Goal: Task Accomplishment & Management: Complete application form

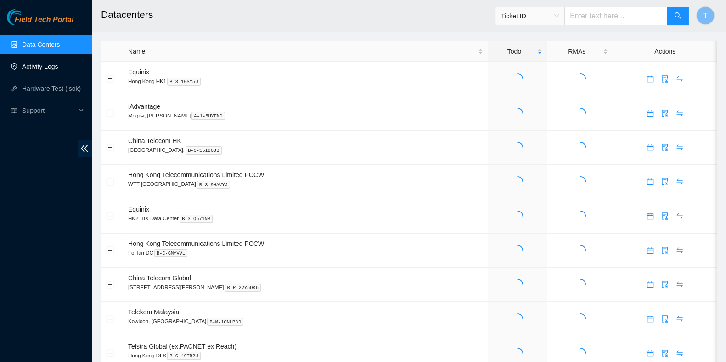
click at [57, 65] on link "Activity Logs" at bounding box center [40, 66] width 36 height 7
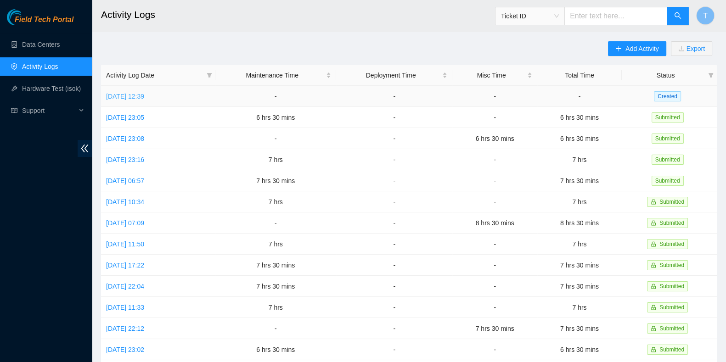
click at [135, 93] on link "[DATE] 12:39" at bounding box center [125, 96] width 38 height 7
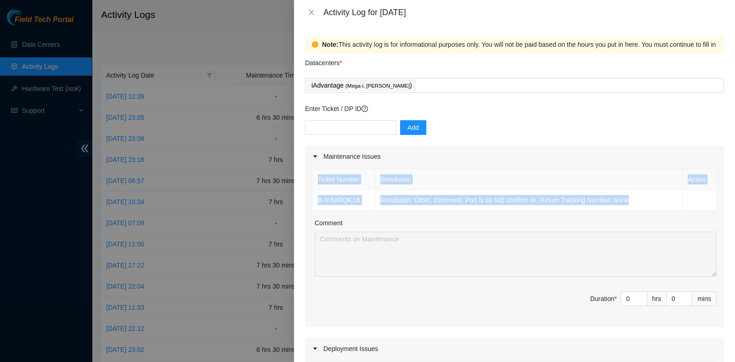
drag, startPoint x: 645, startPoint y: 208, endPoint x: 305, endPoint y: 181, distance: 341.1
click at [305, 181] on div "Ticket Number Resolution Action B-V-5XRQK1B Resolution: Other, Comment: Port is…" at bounding box center [514, 247] width 419 height 160
copy table "Ticket Number Resolution Action B-V-5XRQK1B Resolution: Other, Comment: Port is…"
click at [405, 91] on div "iAdvantage ( Mega-i, Chai Wan )" at bounding box center [514, 85] width 414 height 13
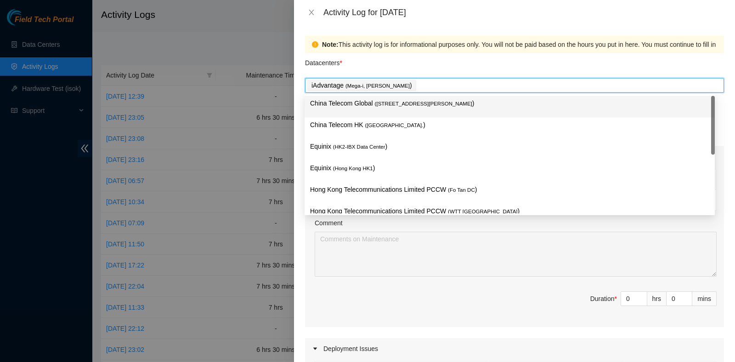
click at [391, 111] on div "China Telecom Global ( [STREET_ADDRESS][PERSON_NAME] )" at bounding box center [509, 106] width 399 height 17
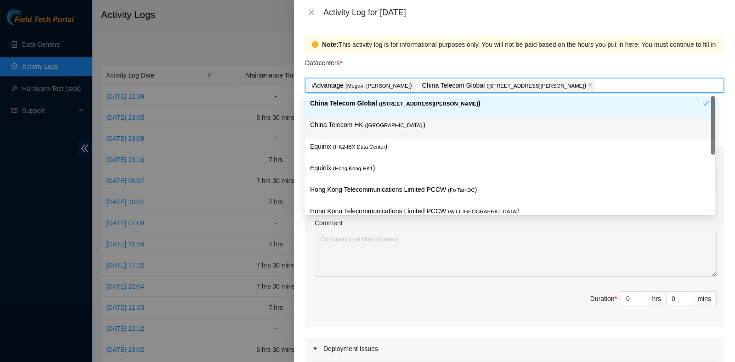
click at [385, 123] on span "( [GEOGRAPHIC_DATA]." at bounding box center [394, 126] width 58 height 6
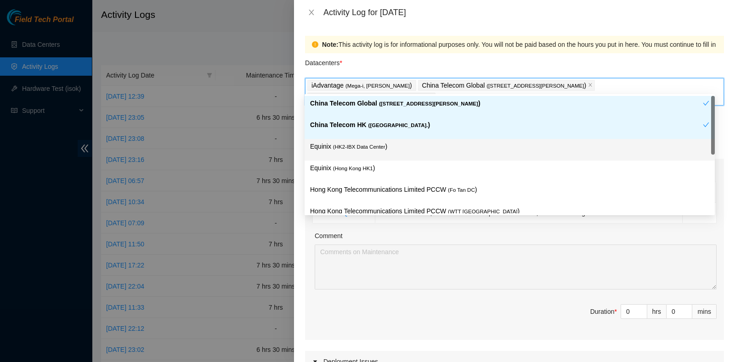
click at [372, 142] on p "Equinix ( HK2-IBX Data Center )" at bounding box center [509, 147] width 399 height 11
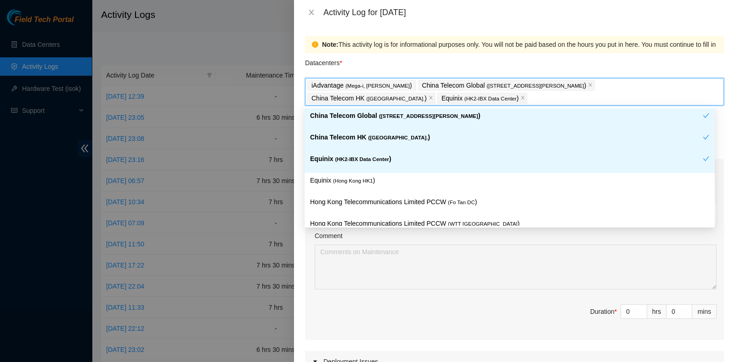
click at [367, 164] on div "Equinix ( HK2-IBX Data Center )" at bounding box center [506, 162] width 393 height 17
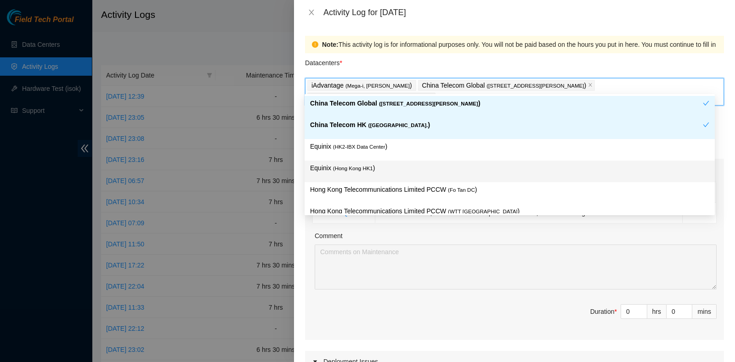
click at [363, 166] on span "( [GEOGRAPHIC_DATA] HK1" at bounding box center [353, 169] width 40 height 6
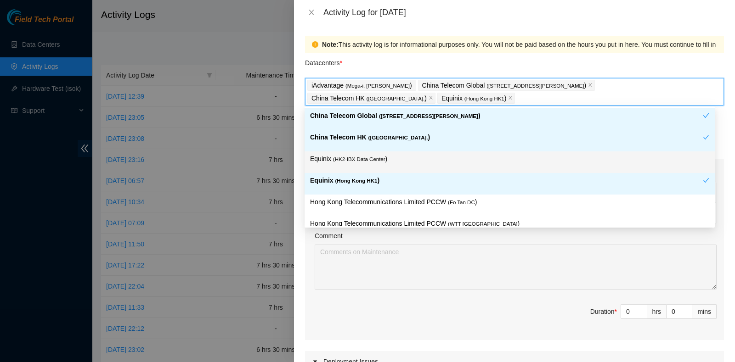
click at [361, 154] on p "Equinix ( HK2-IBX Data Center )" at bounding box center [509, 159] width 399 height 11
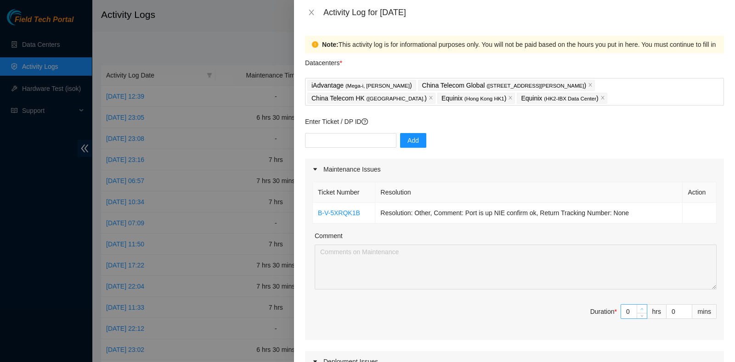
type input "1"
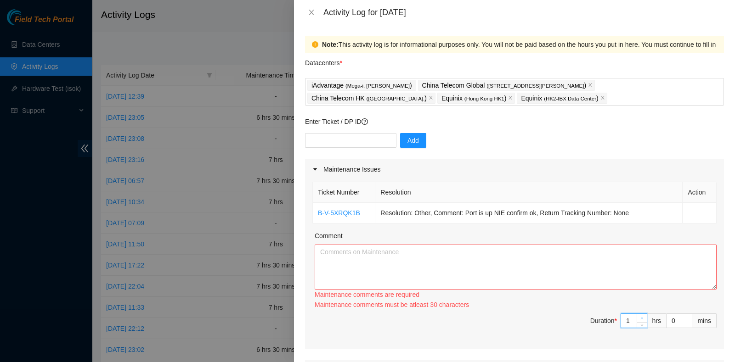
click at [628, 309] on div "Ticket Number Resolution Action B-V-5XRQK1B Resolution: Other, Comment: Port is…" at bounding box center [514, 265] width 419 height 170
type input "0"
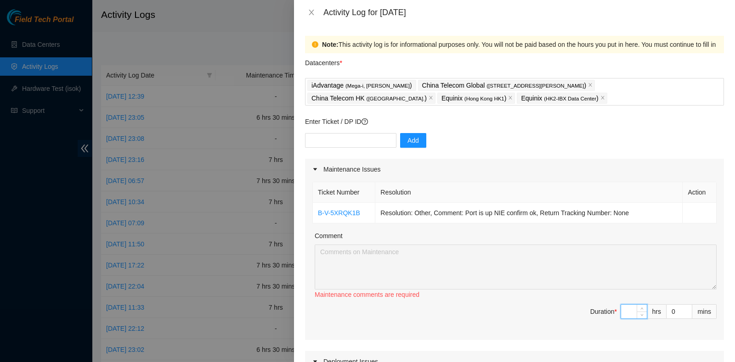
type input "7"
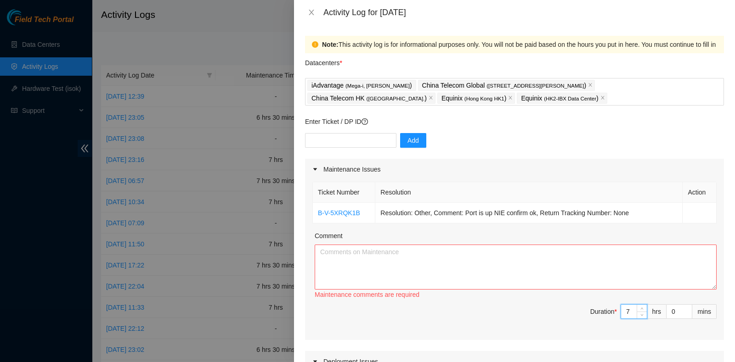
type input "7"
type input "3"
type input "30"
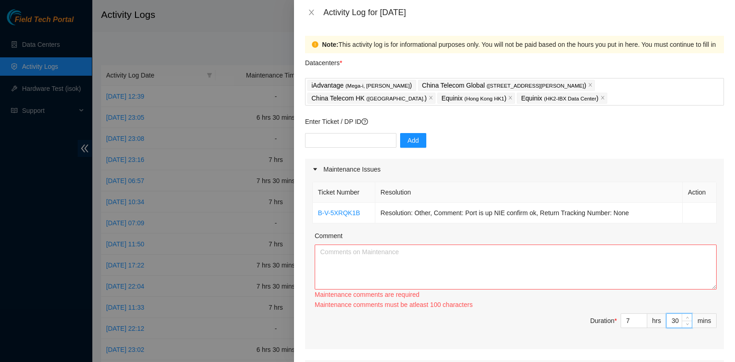
type input "30"
click at [483, 272] on textarea "Comment" at bounding box center [516, 267] width 402 height 45
paste textarea "Ticket Number Resolution Action B-V-5XRQK1B Resolution: Other, Comment: Port is…"
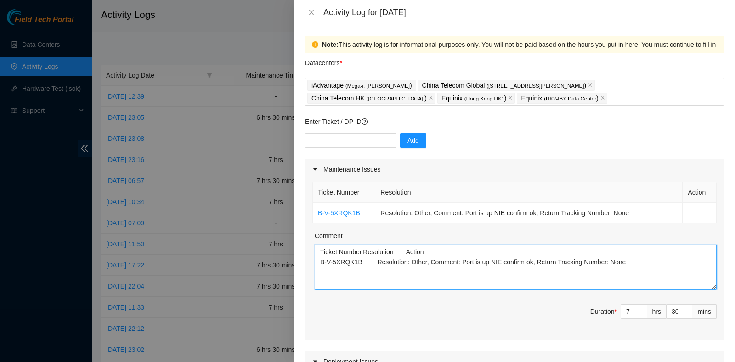
click at [645, 269] on textarea "Ticket Number Resolution Action B-V-5XRQK1B Resolution: Other, Comment: Port is…" at bounding box center [516, 267] width 402 height 45
paste textarea "B-W-15IC7SP Tracking - 473665215318 B-V-5V2CIUD B-W-13XIV05 B-W-1602QNO B-V-5RI…"
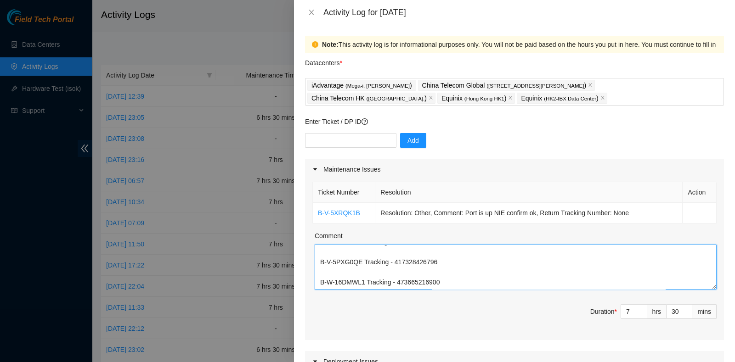
type textarea "Ticket Number Resolution Action B-V-5XRQK1B Resolution: Other, Comment: Port is…"
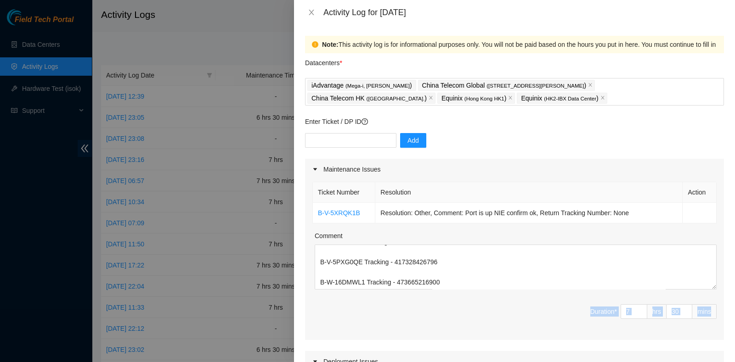
drag, startPoint x: 522, startPoint y: 297, endPoint x: 534, endPoint y: 228, distance: 70.4
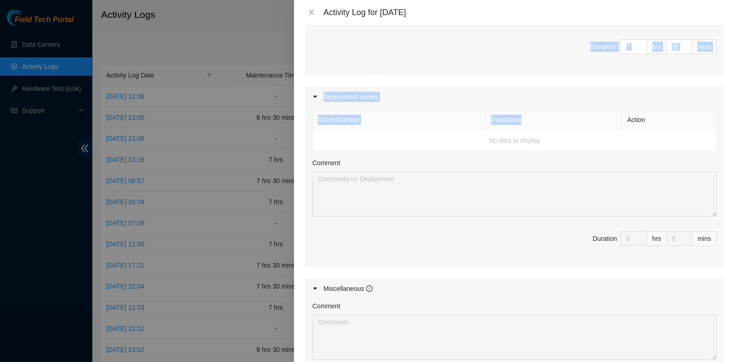
scroll to position [408, 0]
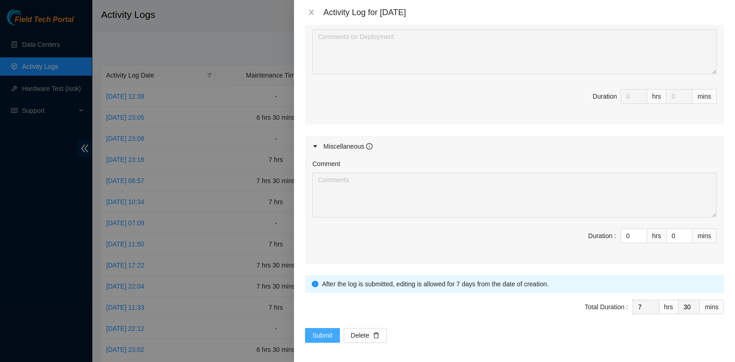
click at [323, 333] on span "Submit" at bounding box center [322, 336] width 20 height 10
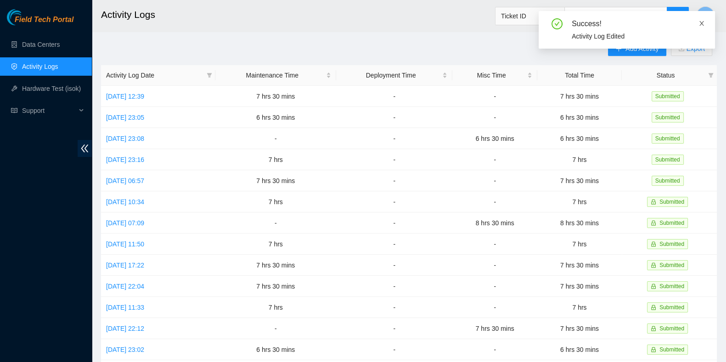
click at [700, 25] on icon "close" at bounding box center [702, 23] width 6 height 6
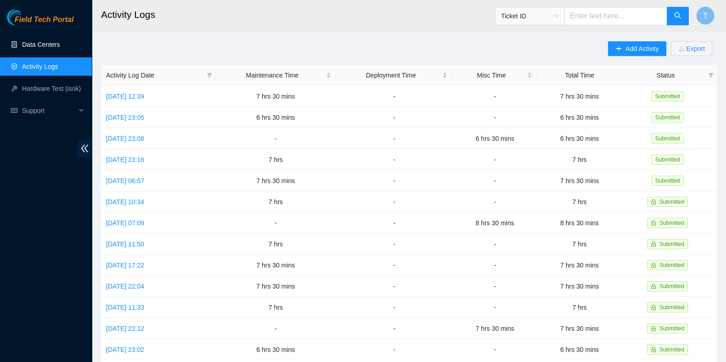
click at [60, 41] on link "Data Centers" at bounding box center [41, 44] width 38 height 7
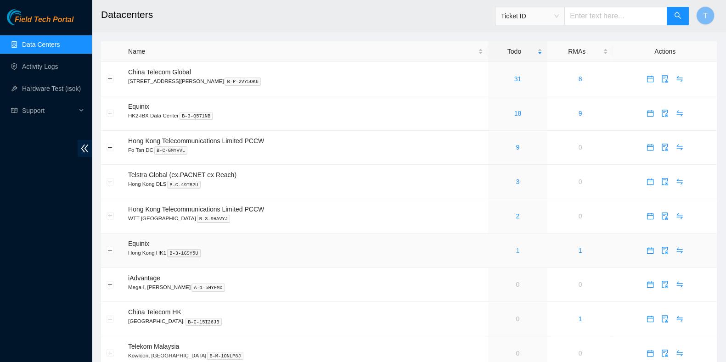
click at [516, 251] on link "1" at bounding box center [518, 250] width 4 height 7
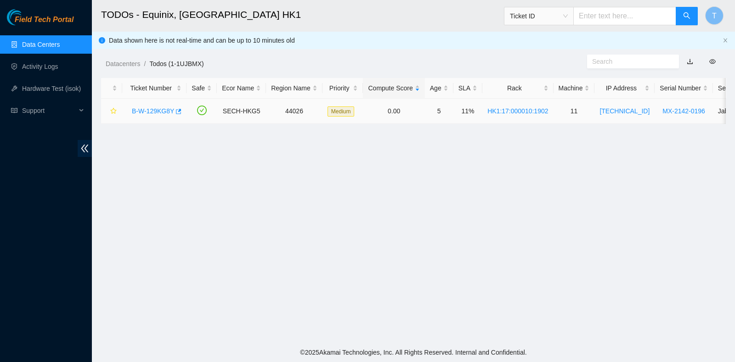
click at [145, 111] on link "B-W-129KG8Y" at bounding box center [153, 111] width 42 height 7
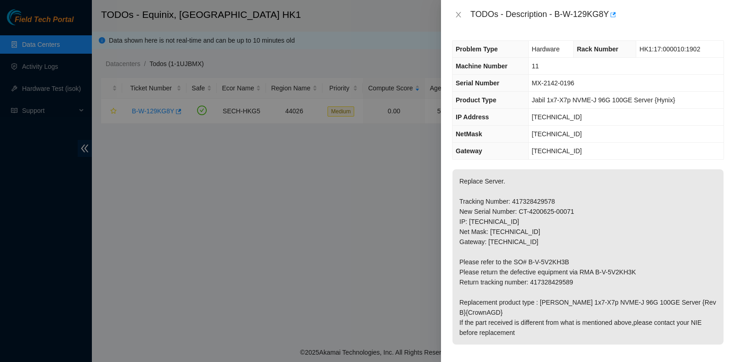
click at [510, 285] on p "Replace Server. Tracking Number: 417328429578 New Serial Number: CT-4200625-000…" at bounding box center [588, 258] width 271 height 176
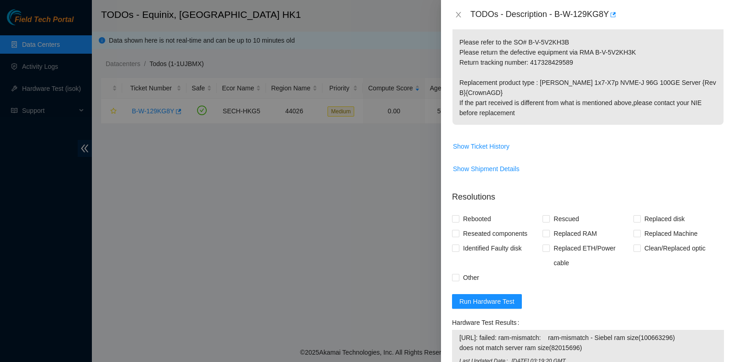
scroll to position [221, 0]
click at [491, 299] on span "Run Hardware Test" at bounding box center [486, 301] width 55 height 10
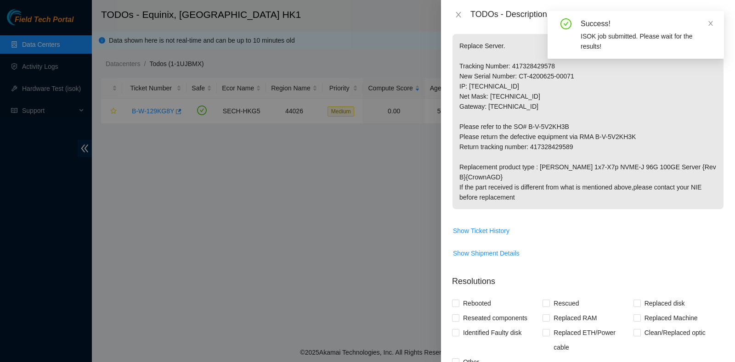
scroll to position [129, 0]
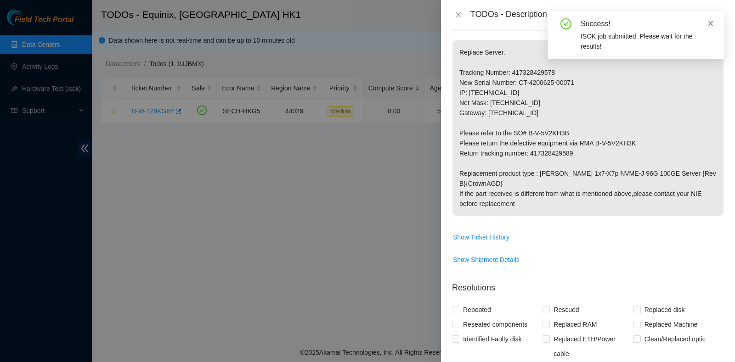
click at [709, 26] on icon "close" at bounding box center [711, 23] width 6 height 6
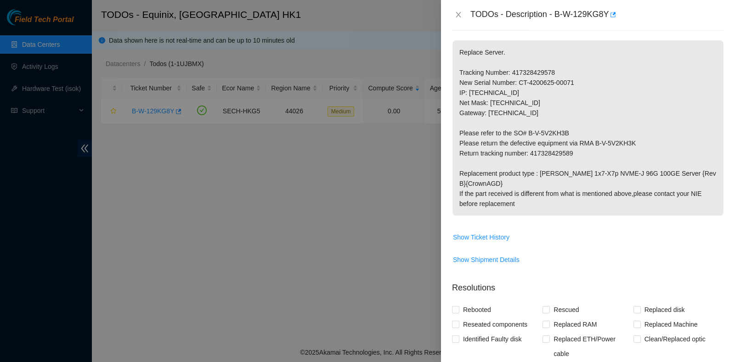
click at [522, 359] on div "Identified Faulty disk" at bounding box center [497, 346] width 91 height 29
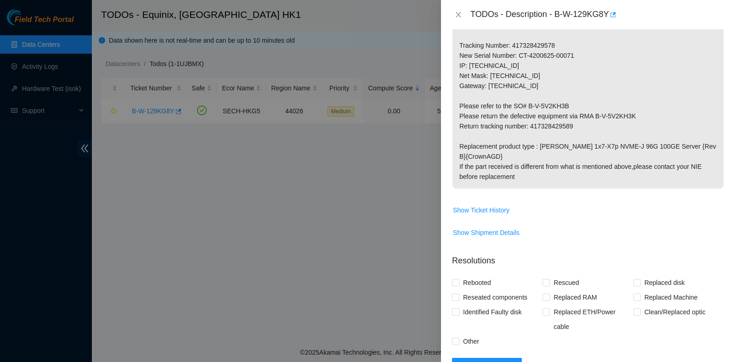
scroll to position [0, 0]
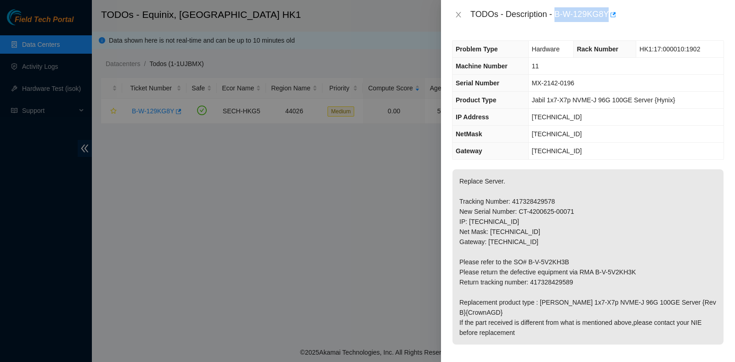
drag, startPoint x: 555, startPoint y: 12, endPoint x: 593, endPoint y: 31, distance: 41.9
click at [593, 31] on div "TODOs - Description - B-W-129KG8Y Problem Type Hardware Rack Number HK1:17:0000…" at bounding box center [588, 181] width 294 height 362
click at [573, 148] on td "[TECHNICAL_ID]" at bounding box center [625, 151] width 195 height 17
drag, startPoint x: 554, startPoint y: 12, endPoint x: 609, endPoint y: 11, distance: 54.7
click at [609, 11] on div "TODOs - Description - B-W-129KG8Y" at bounding box center [597, 14] width 254 height 15
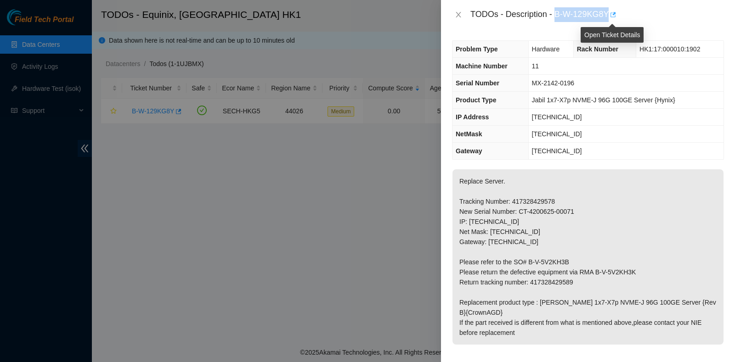
copy div "B-W-129KG8Y"
click at [677, 293] on p "Replace Server. Tracking Number: 417328429578 New Serial Number: CT-4200625-000…" at bounding box center [588, 258] width 271 height 176
drag, startPoint x: 531, startPoint y: 279, endPoint x: 583, endPoint y: 281, distance: 52.9
click at [583, 281] on p "Replace Server. Tracking Number: 417328429578 New Serial Number: CT-4200625-000…" at bounding box center [588, 258] width 271 height 176
copy p "417328429589"
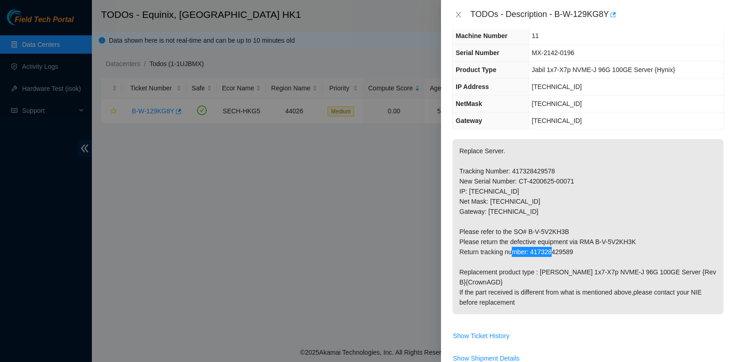
scroll to position [31, 0]
click at [499, 176] on p "Replace Server. Tracking Number: 417328429578 New Serial Number: CT-4200625-000…" at bounding box center [588, 227] width 271 height 176
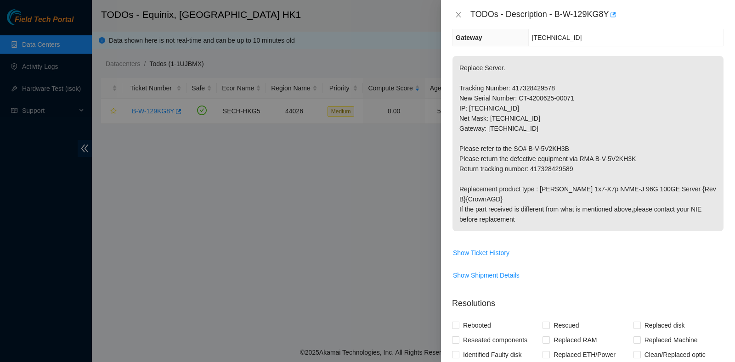
scroll to position [119, 0]
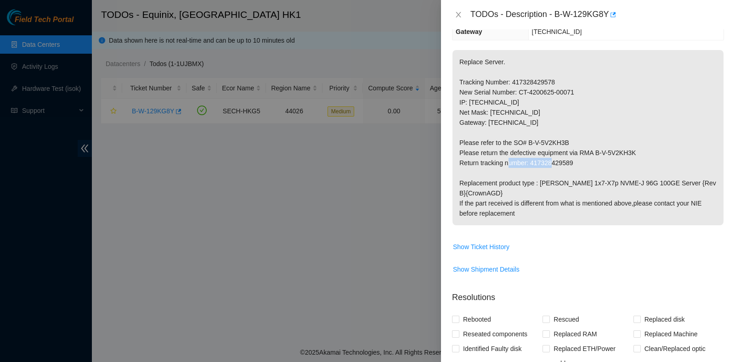
drag, startPoint x: 578, startPoint y: 159, endPoint x: 528, endPoint y: 165, distance: 49.5
click at [528, 165] on p "Replace Server. Tracking Number: 417328429578 New Serial Number: CT-4200625-000…" at bounding box center [588, 138] width 271 height 176
copy p "417328429589"
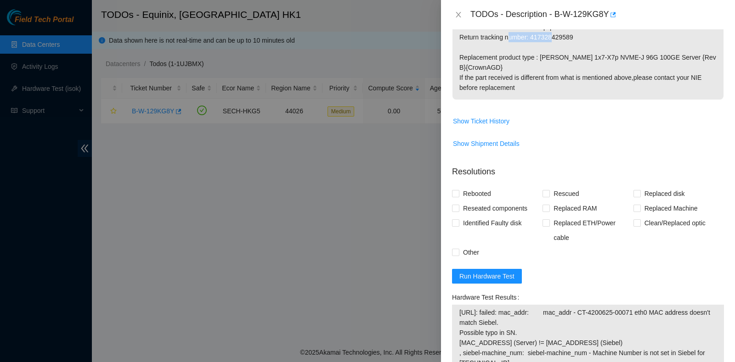
scroll to position [255, 0]
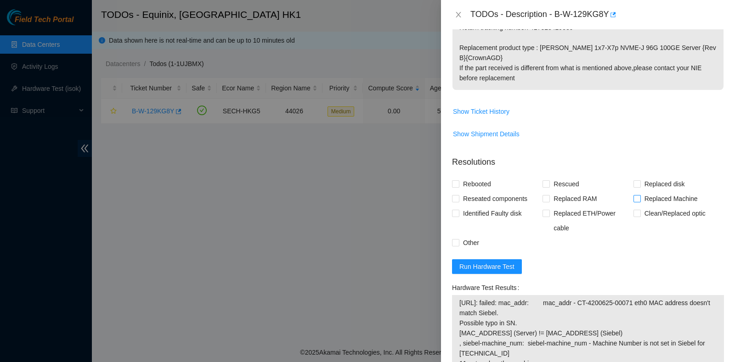
click at [644, 200] on span "Replaced Machine" at bounding box center [671, 199] width 61 height 15
click at [640, 200] on input "Replaced Machine" at bounding box center [637, 198] width 6 height 6
checkbox input "true"
click at [550, 184] on span "Rescued" at bounding box center [566, 184] width 33 height 15
click at [549, 184] on input "Rescued" at bounding box center [546, 184] width 6 height 6
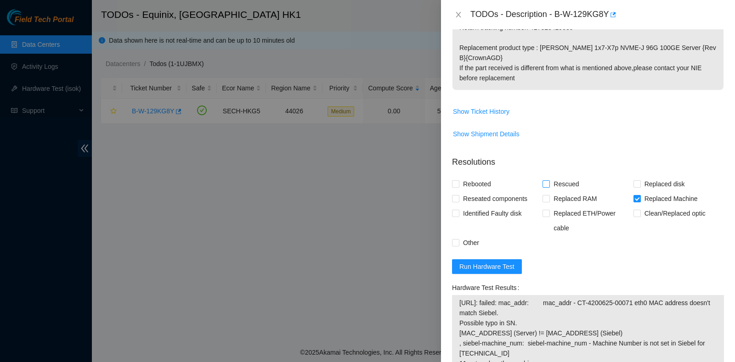
checkbox input "true"
click at [478, 177] on span "Rebooted" at bounding box center [476, 184] width 35 height 15
click at [459, 181] on input "Rebooted" at bounding box center [455, 184] width 6 height 6
checkbox input "true"
click at [467, 200] on span "Reseated components" at bounding box center [495, 199] width 72 height 15
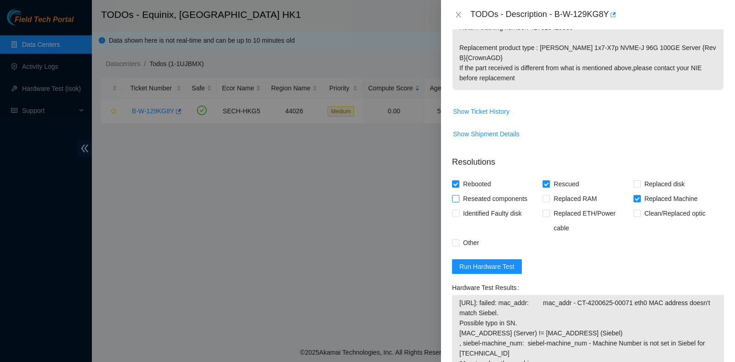
click at [459, 200] on input "Reseated components" at bounding box center [455, 198] width 6 height 6
checkbox input "true"
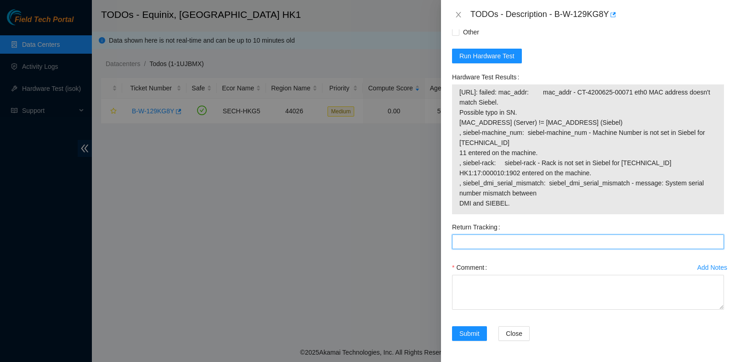
click at [527, 240] on Tracking "Return Tracking" at bounding box center [588, 242] width 272 height 15
paste Tracking "417328429589"
type Tracking "417328429589"
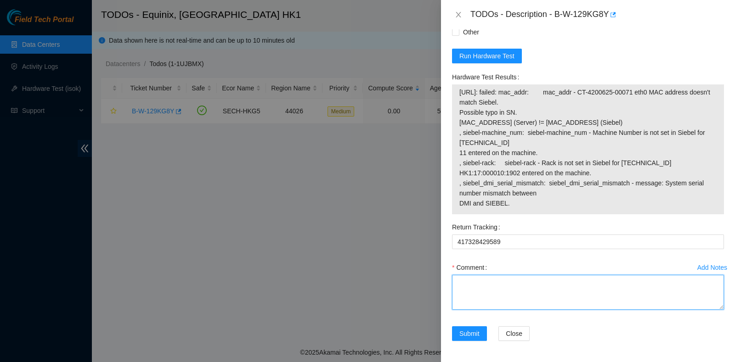
click at [502, 280] on textarea "Comment" at bounding box center [588, 292] width 272 height 35
type textarea "pass ok"
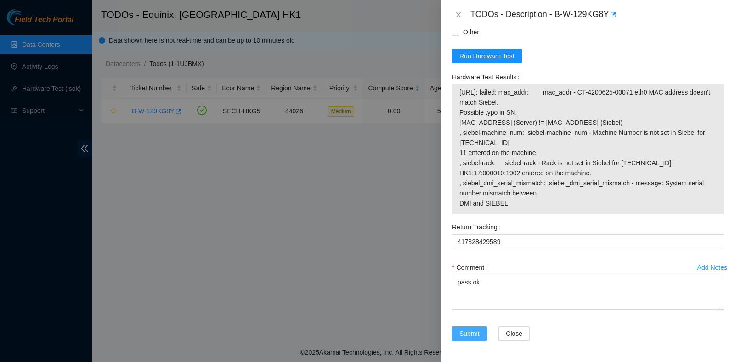
click at [470, 330] on span "Submit" at bounding box center [469, 334] width 20 height 10
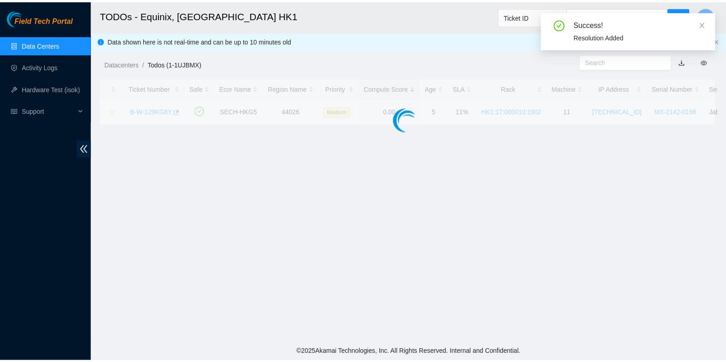
scroll to position [219, 0]
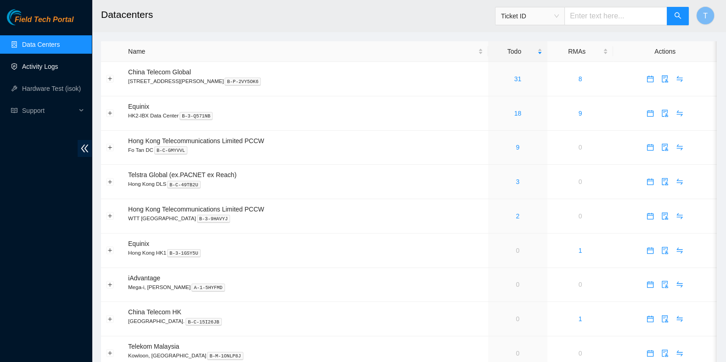
click at [33, 65] on link "Activity Logs" at bounding box center [40, 66] width 36 height 7
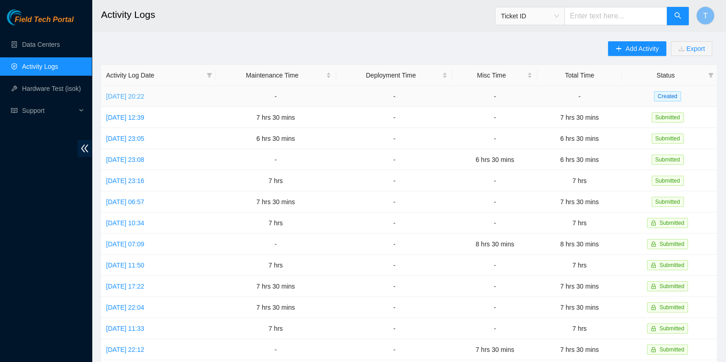
click at [144, 96] on link "Wed, 15 Oct 2025 20:22" at bounding box center [125, 96] width 38 height 7
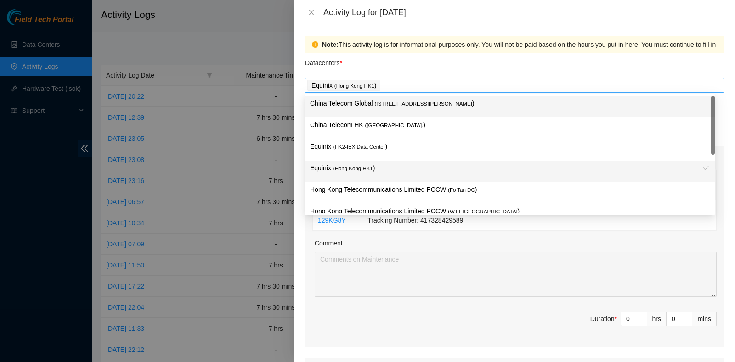
click at [432, 80] on div "Equinix ( Hong Kong HK1 )" at bounding box center [514, 85] width 414 height 13
click at [404, 120] on p "China Telecom HK ( Hong Kong. )" at bounding box center [509, 125] width 399 height 11
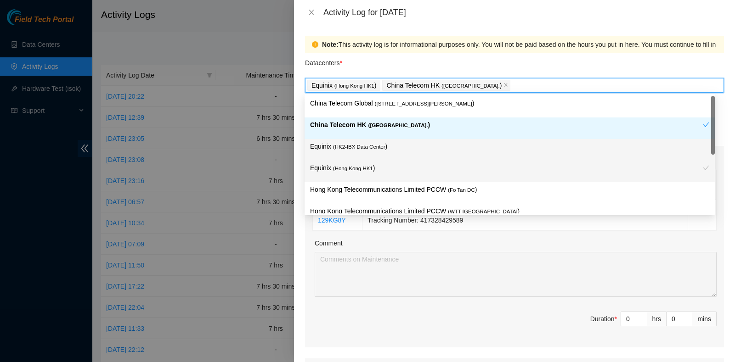
click at [381, 146] on span "( HK2-IBX Data Center" at bounding box center [359, 147] width 52 height 6
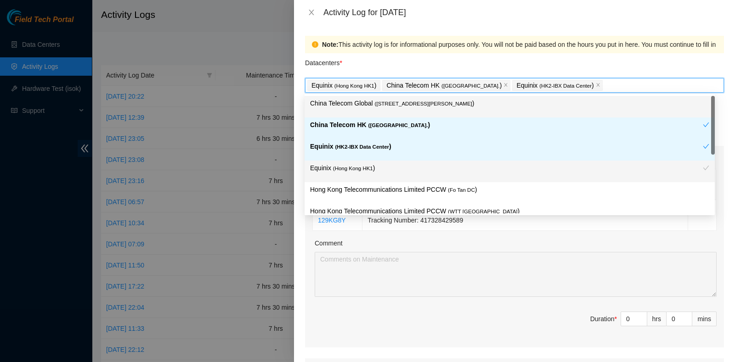
click at [397, 109] on div "China Telecom Global ( [STREET_ADDRESS][PERSON_NAME] )" at bounding box center [509, 106] width 399 height 17
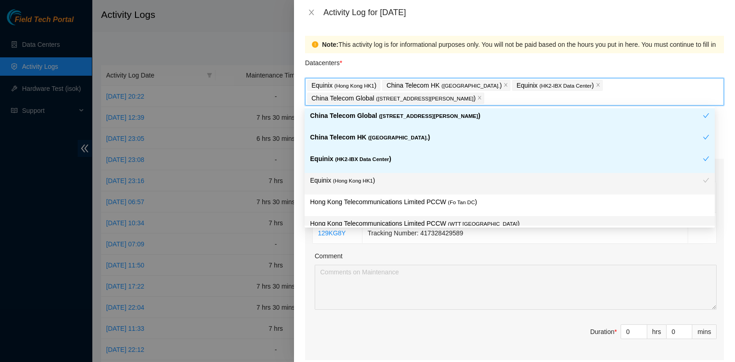
click at [537, 224] on p "Hong Kong Telecommunications Limited PCCW ( WTT DC )" at bounding box center [509, 224] width 399 height 11
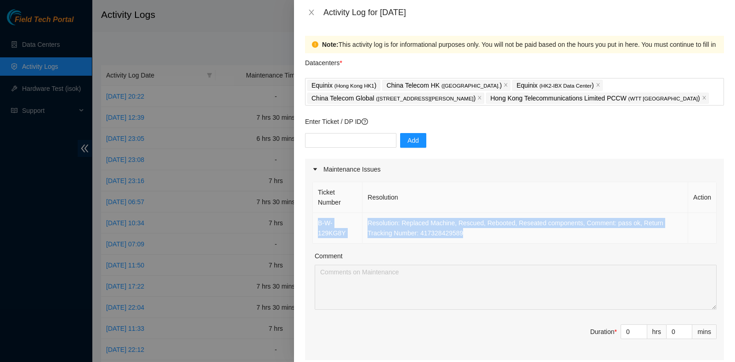
drag, startPoint x: 481, startPoint y: 232, endPoint x: 315, endPoint y: 219, distance: 166.8
click at [315, 219] on tr "B-W-129KG8Y Resolution: Replaced Machine, Rescued, Rebooted, Reseated component…" at bounding box center [515, 228] width 404 height 31
copy tr "B-W-129KG8Y Resolution: Replaced Machine, Rescued, Rebooted, Reseated component…"
type input "1"
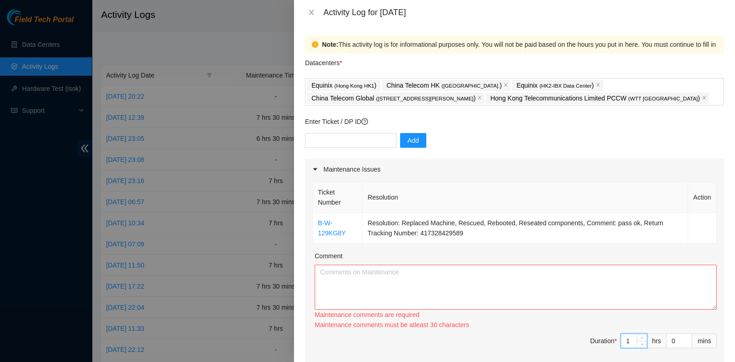
drag, startPoint x: 630, startPoint y: 328, endPoint x: 621, endPoint y: 340, distance: 14.4
click at [621, 340] on div "1" at bounding box center [634, 341] width 27 height 15
type input "0"
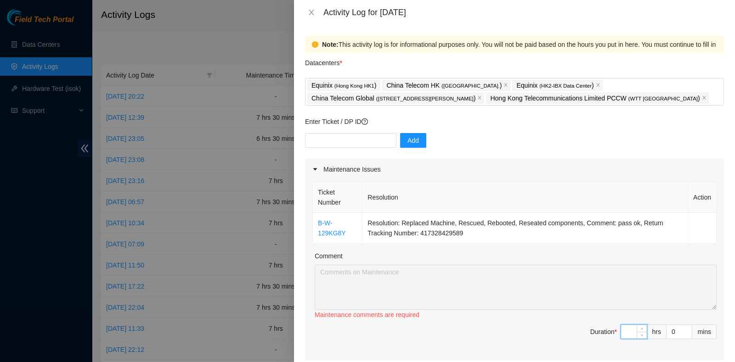
type input "7"
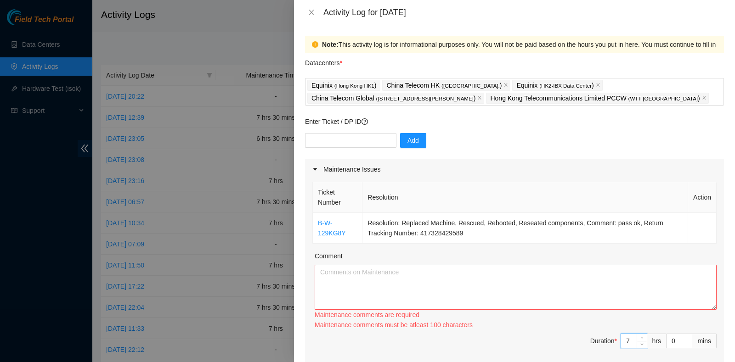
type input "7"
click at [503, 317] on div "Maintenance comments are required" at bounding box center [516, 315] width 402 height 10
click at [491, 293] on textarea "Comment" at bounding box center [516, 287] width 402 height 45
paste textarea "B-W-129KG8Y Resolution: Replaced Machine, Rescued, Rebooted, Reseated component…"
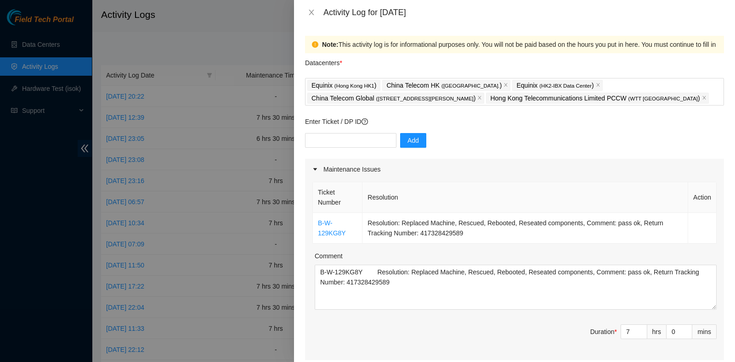
click at [509, 318] on div "Ticket Number Resolution Action B-W-129KG8Y Resolution: Replaced Machine, Rescu…" at bounding box center [514, 270] width 419 height 181
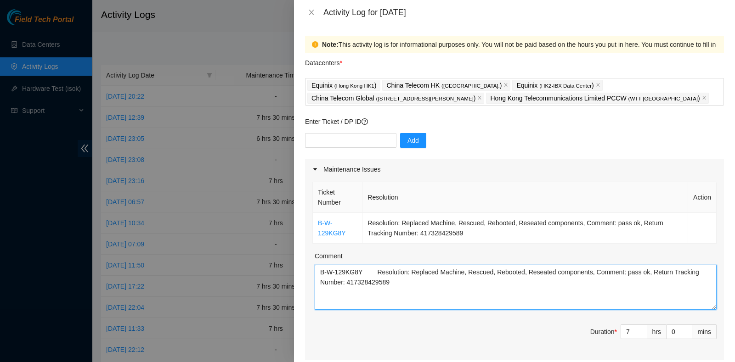
click at [471, 302] on textarea "B-W-129KG8Y Resolution: Replaced Machine, Rescued, Rebooted, Reseated component…" at bounding box center [516, 287] width 402 height 45
paste textarea "B-W-15B4576 B-V-5S2ZYQ0 Tracking 417328425138 B-V-5V1YEBH B-V-5VIX1HJ B-V-5T02X…"
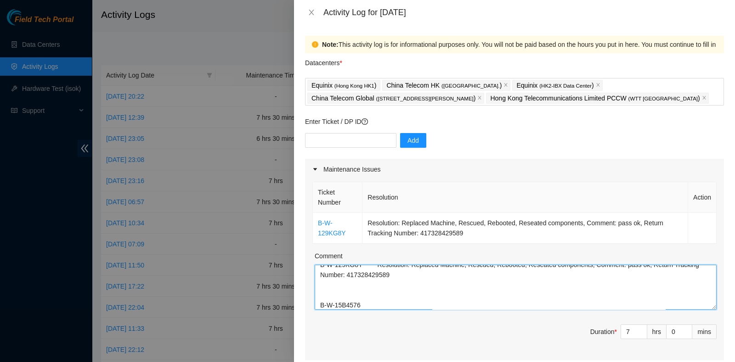
scroll to position [98, 0]
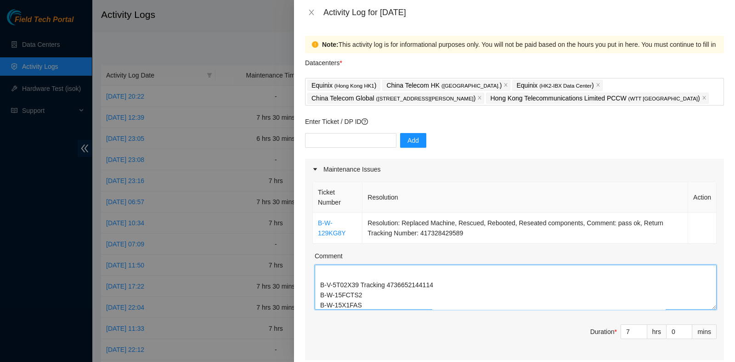
click at [428, 276] on textarea "B-W-129KG8Y Resolution: Replaced Machine, Rescued, Rebooted, Reseated component…" at bounding box center [516, 287] width 402 height 45
paste textarea "VN82IY - Shipment delayed B-W-129KG8Y Tracking - 417328429589 B-V-5"
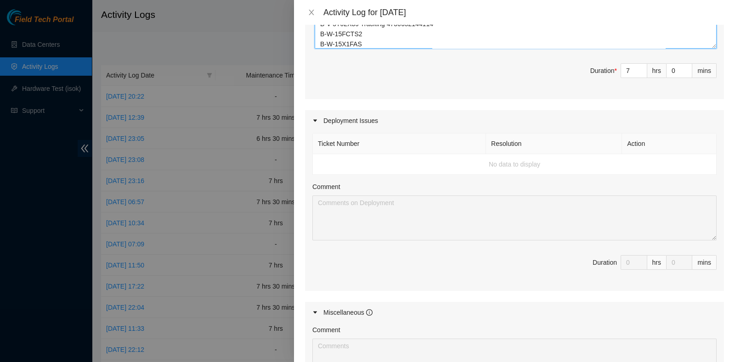
scroll to position [245, 0]
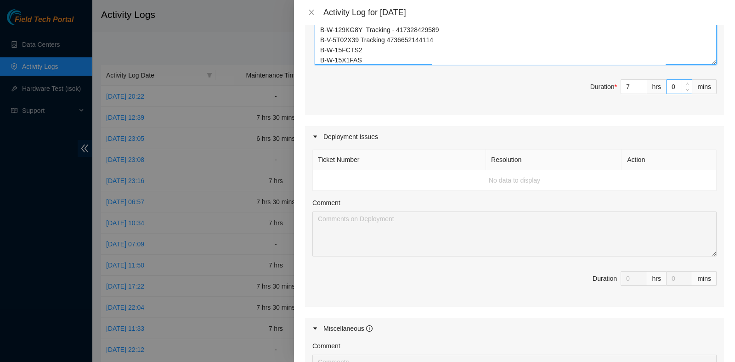
type textarea "B-W-129KG8Y Resolution: Replaced Machine, Rescued, Rebooted, Reseated component…"
click at [667, 84] on input "0" at bounding box center [679, 87] width 25 height 14
type input "30"
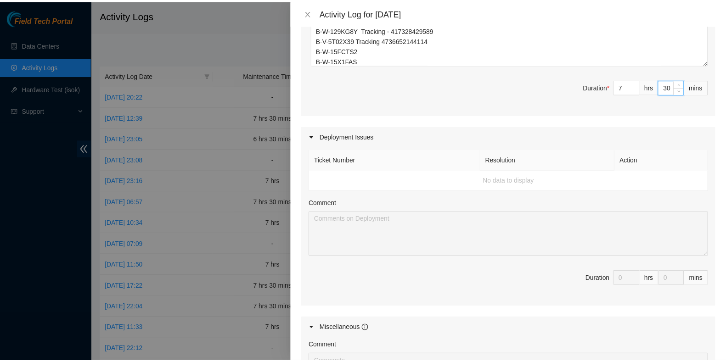
scroll to position [428, 0]
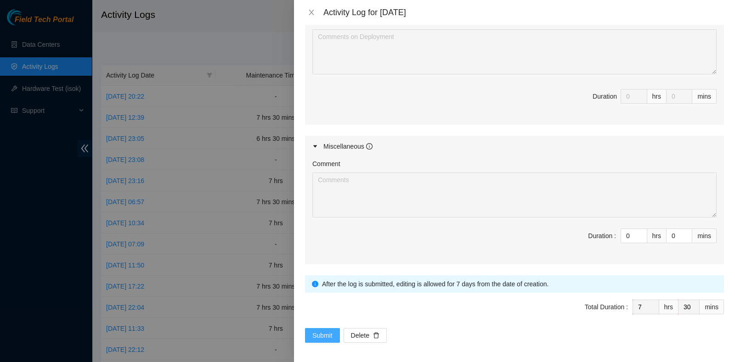
type input "30"
click at [323, 331] on span "Submit" at bounding box center [322, 336] width 20 height 10
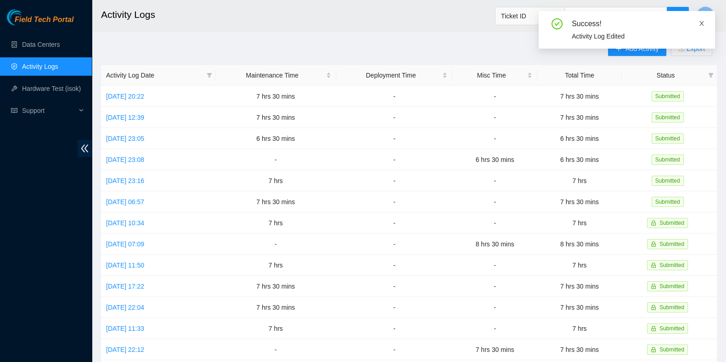
click at [701, 20] on icon "close" at bounding box center [702, 23] width 6 height 6
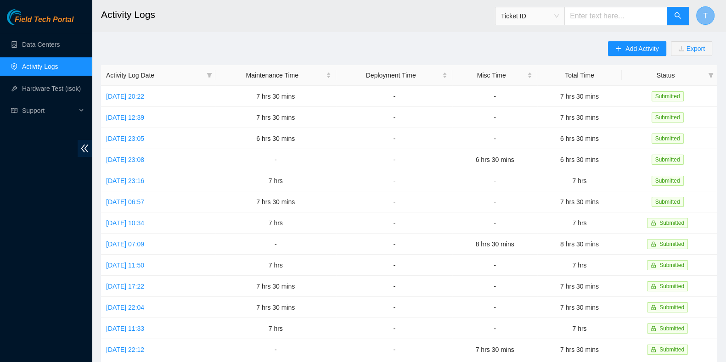
click at [701, 19] on button "T" at bounding box center [705, 15] width 18 height 18
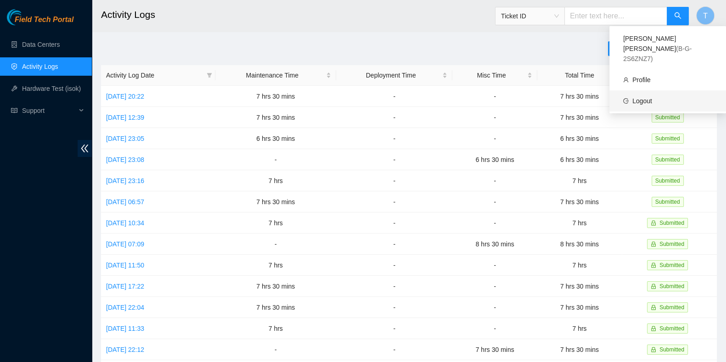
click at [652, 97] on link "Logout" at bounding box center [643, 100] width 20 height 7
